Goal: Task Accomplishment & Management: Use online tool/utility

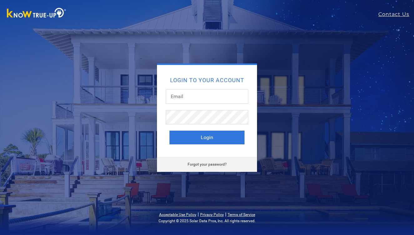
type input "[EMAIL_ADDRESS][DOMAIN_NAME]"
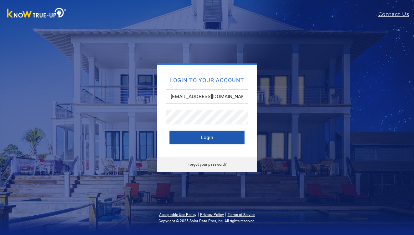
click at [211, 137] on button "Login" at bounding box center [206, 138] width 75 height 14
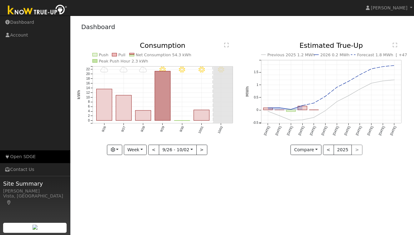
click at [29, 158] on link "Open SDGE" at bounding box center [35, 156] width 70 height 13
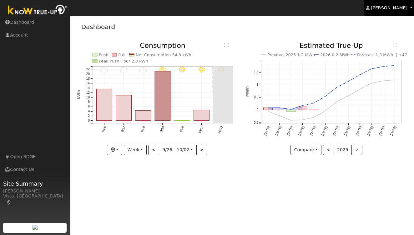
click at [390, 9] on span "Cathrin Eckle" at bounding box center [389, 7] width 37 height 5
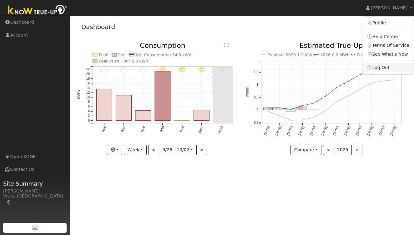
click at [387, 66] on link "Log Out" at bounding box center [387, 67] width 51 height 9
